Goal: Navigation & Orientation: Find specific page/section

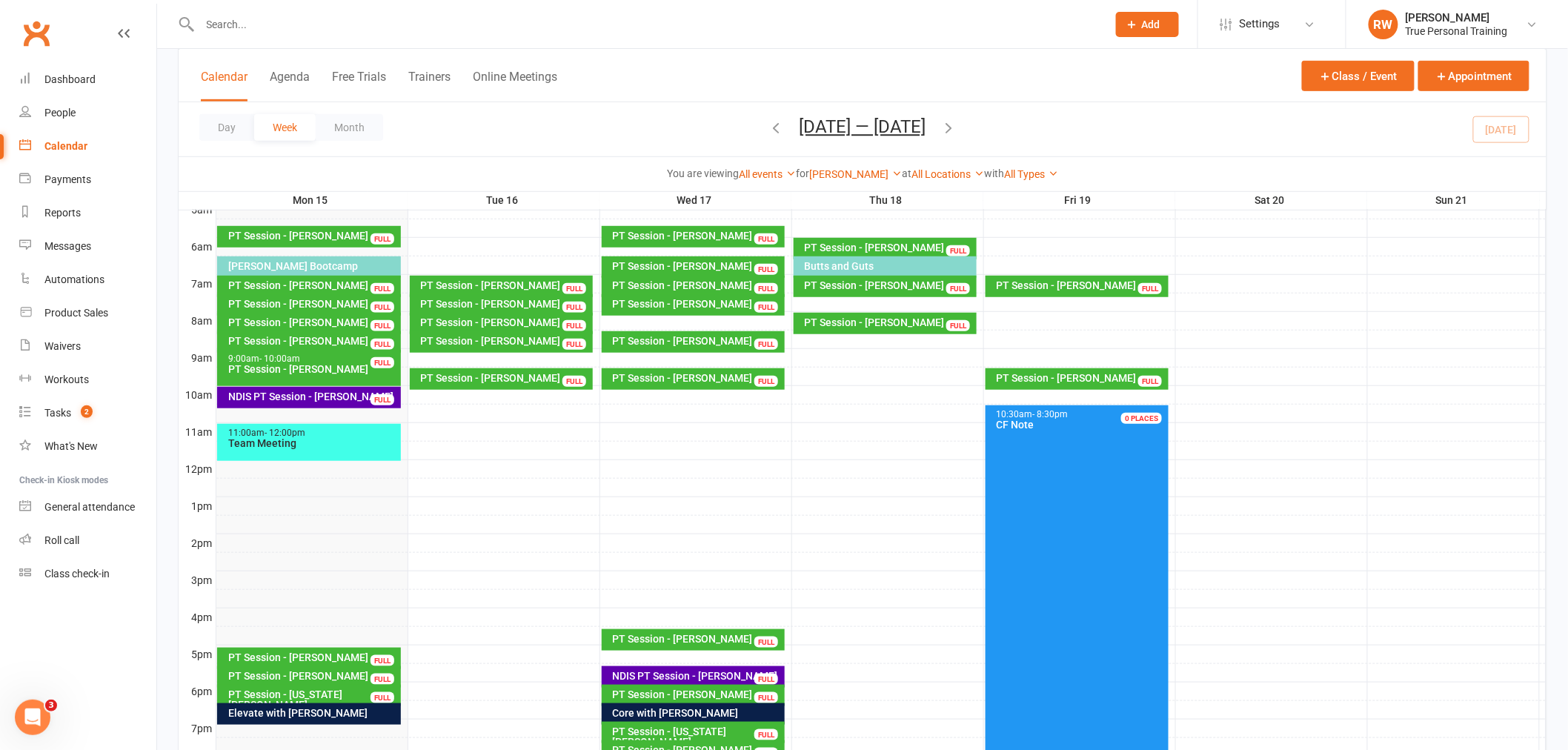
scroll to position [286, 0]
click at [835, 176] on link "[PERSON_NAME]" at bounding box center [855, 174] width 92 height 12
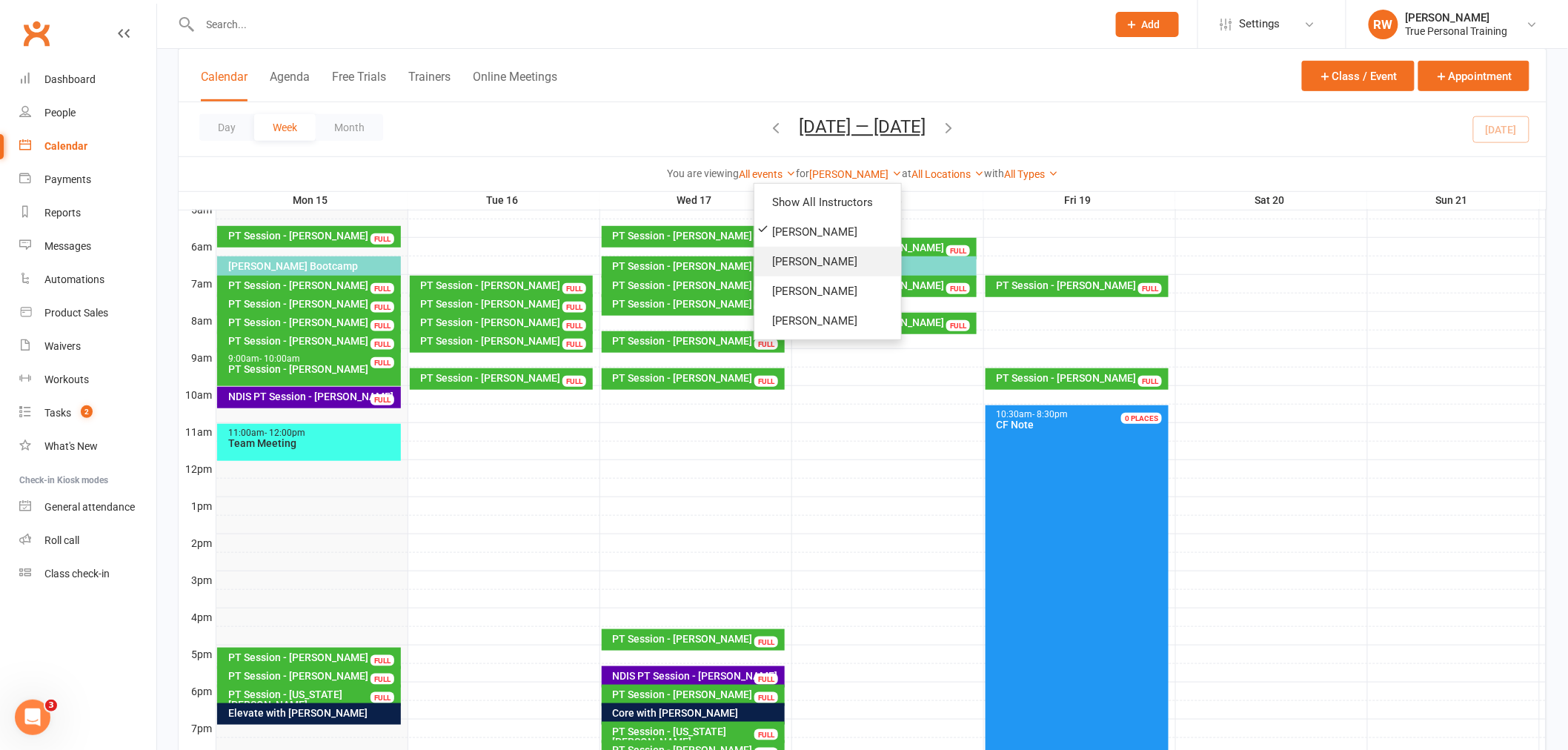
click at [819, 253] on link "[PERSON_NAME]" at bounding box center [828, 261] width 146 height 30
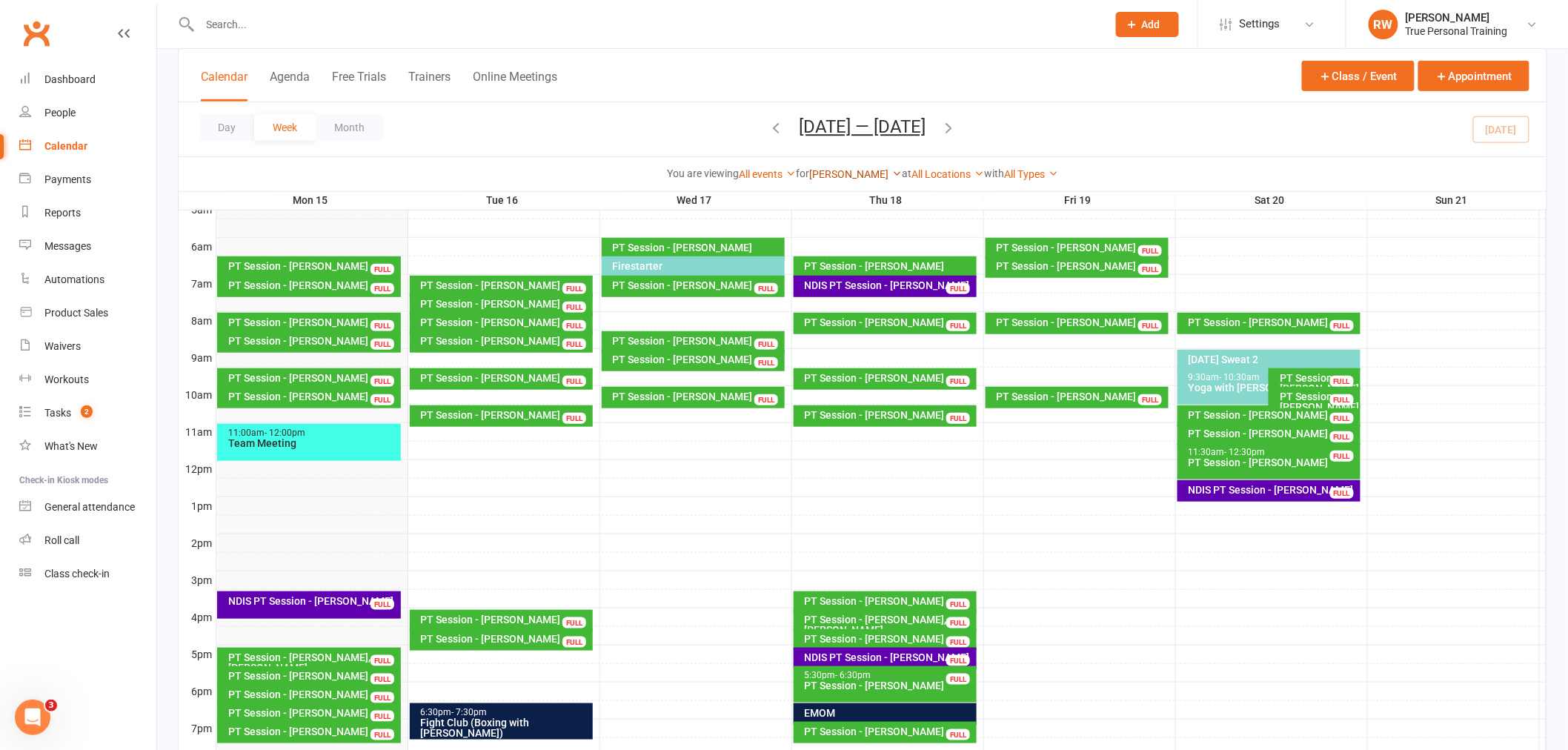
click at [858, 178] on link "[PERSON_NAME]" at bounding box center [855, 174] width 92 height 12
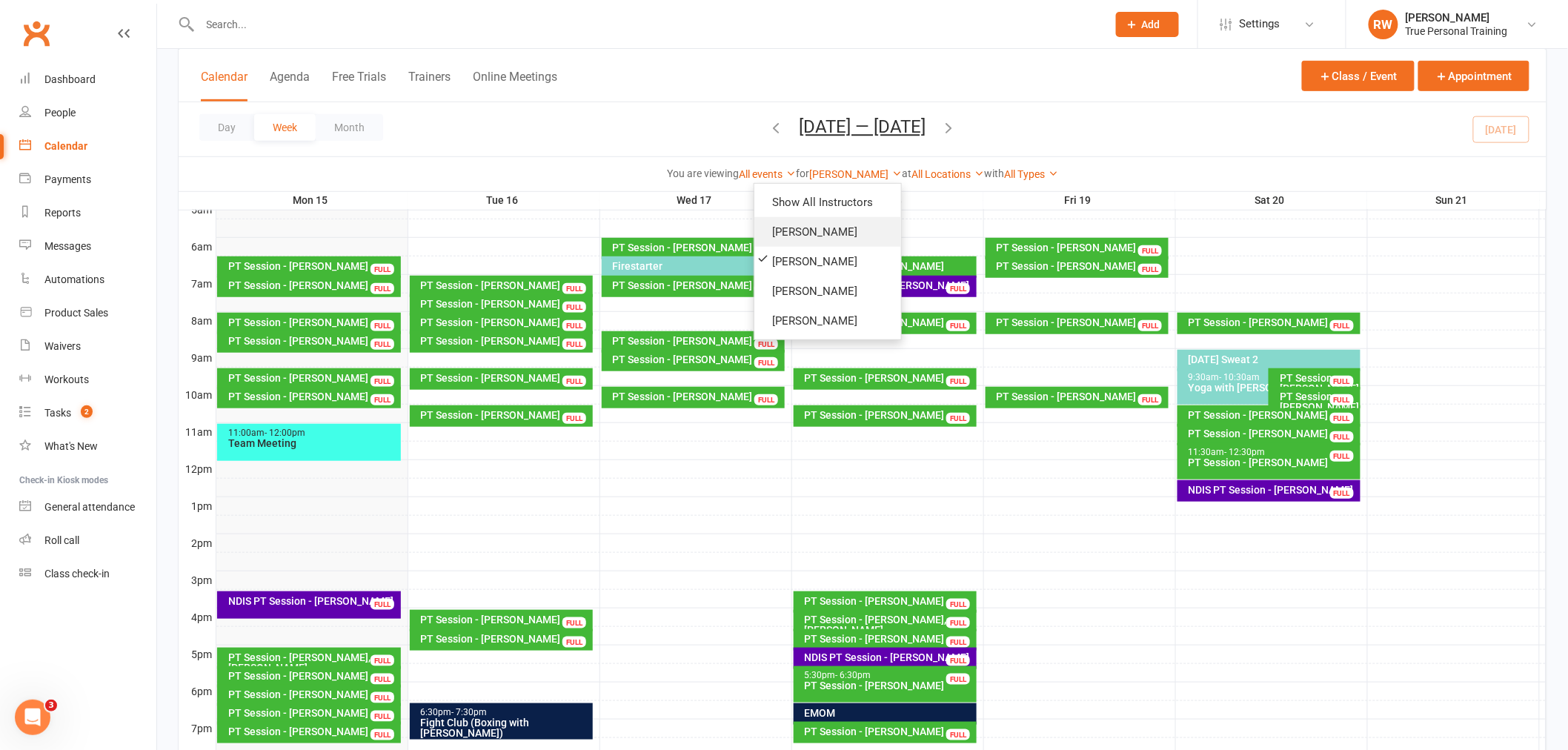
click at [793, 243] on link "[PERSON_NAME]" at bounding box center [828, 232] width 146 height 30
